Goal: Task Accomplishment & Management: Complete application form

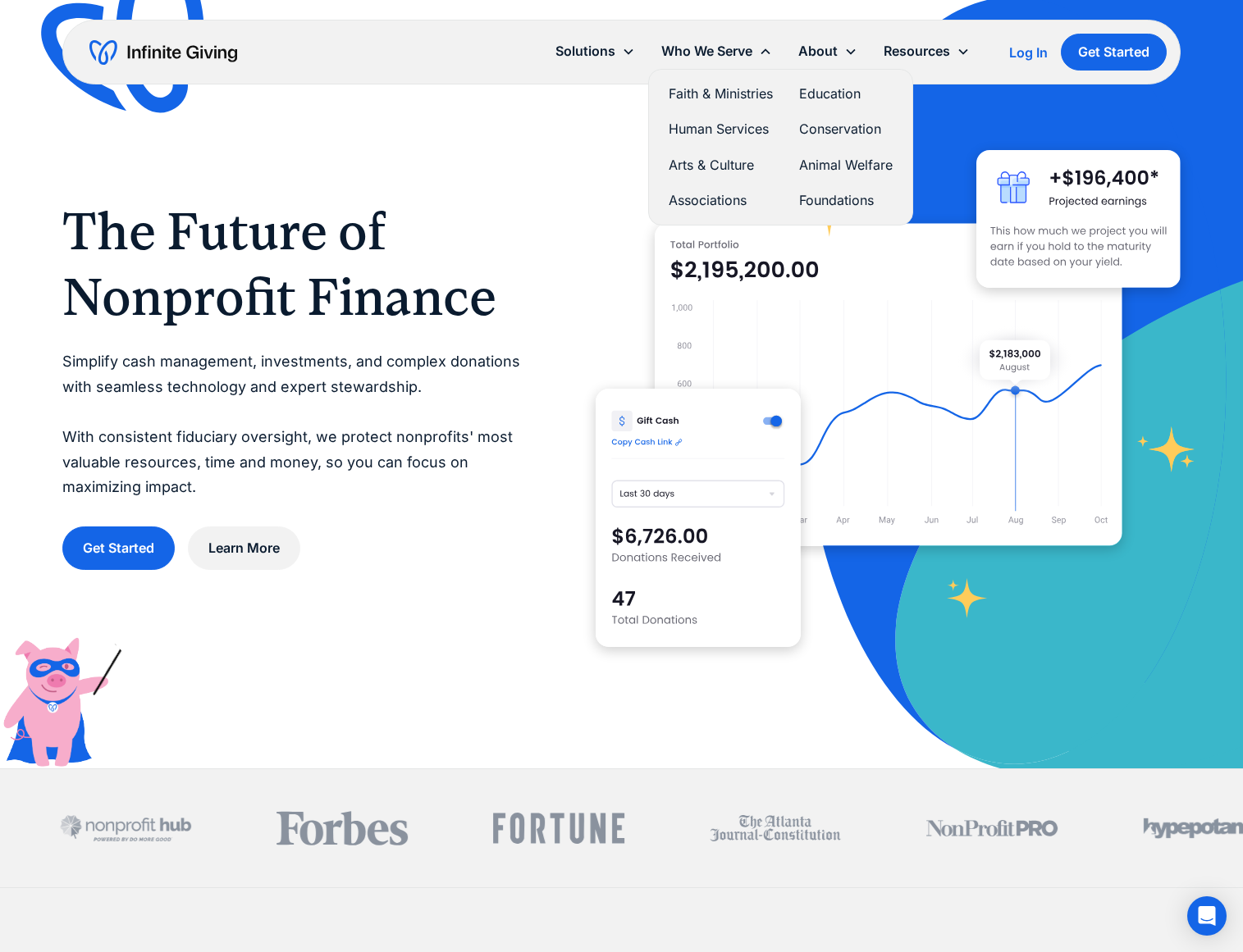
click at [740, 95] on link "Faith & Ministries" at bounding box center [721, 93] width 105 height 22
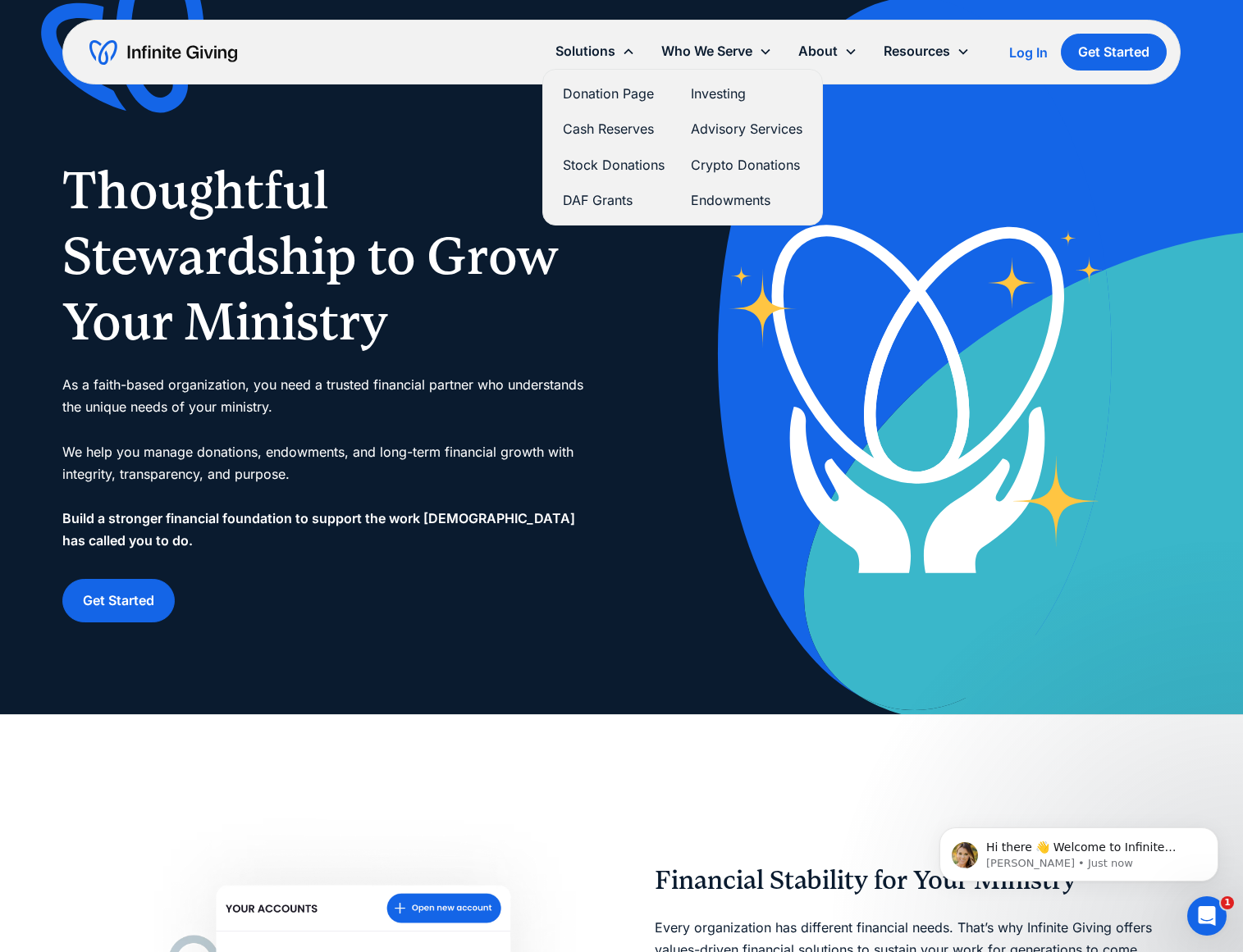
click at [604, 167] on link "Stock Donations" at bounding box center [614, 165] width 102 height 22
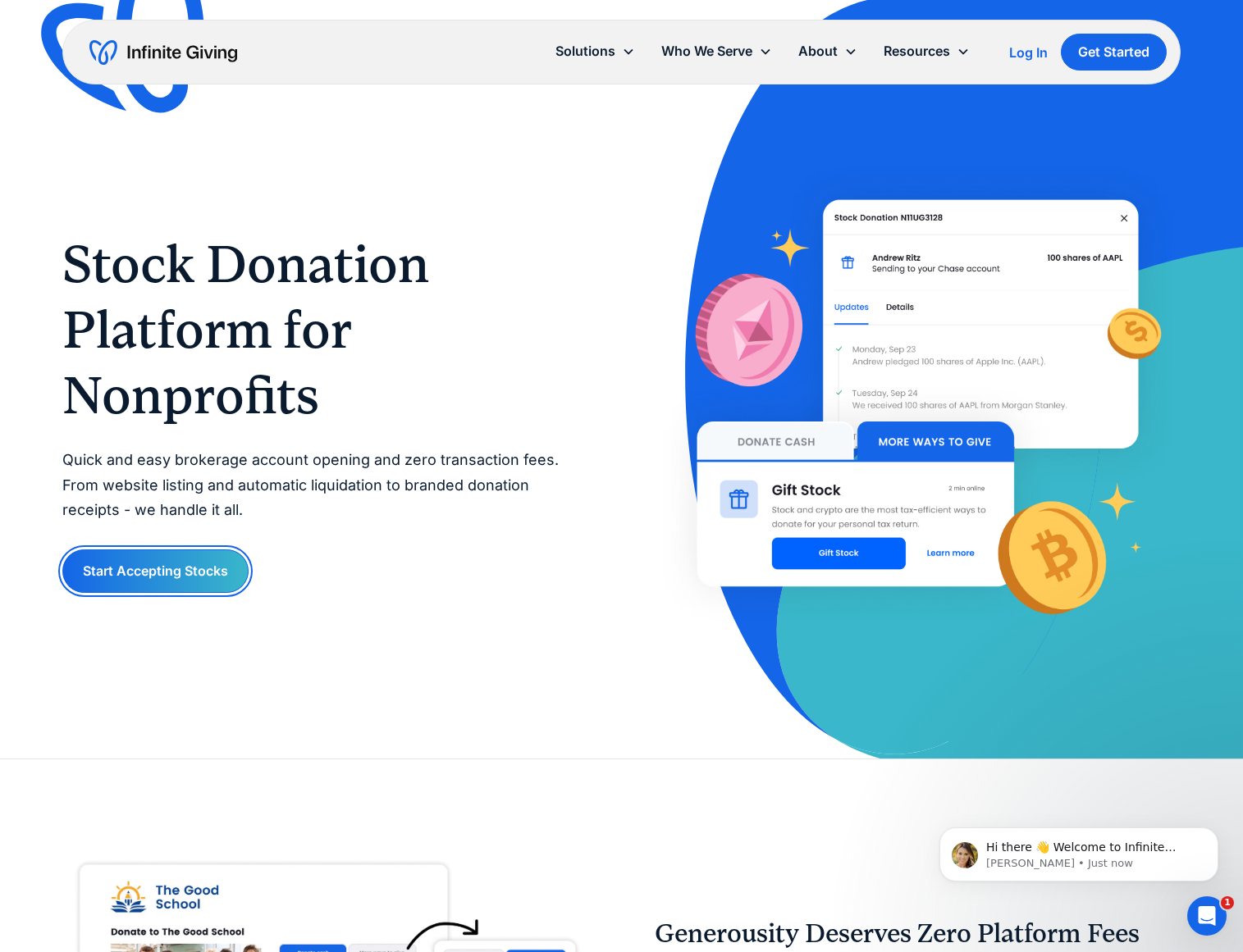
click at [149, 571] on link "Start Accepting Stocks" at bounding box center [155, 571] width 186 height 43
